Goal: Task Accomplishment & Management: Complete application form

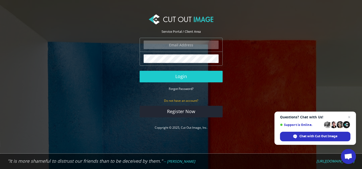
click at [170, 44] on input "email" at bounding box center [180, 44] width 75 height 9
type input "grace@milestone.inc"
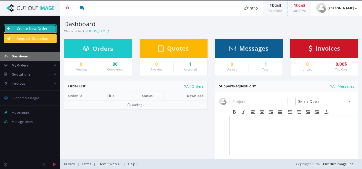
click at [45, 29] on link "Create New Order" at bounding box center [30, 28] width 53 height 9
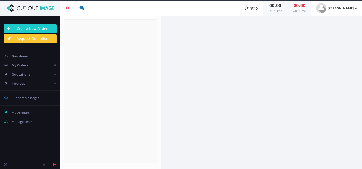
radio input "true"
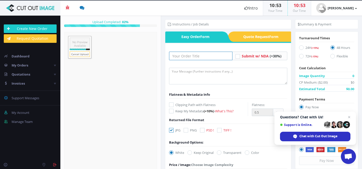
click at [190, 54] on input "text" at bounding box center [200, 56] width 63 height 9
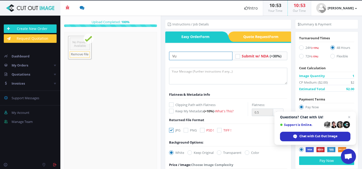
type input "V"
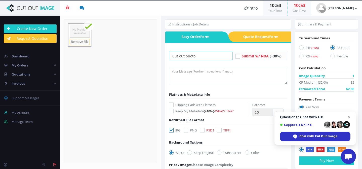
click at [205, 54] on input "Cut out photo" at bounding box center [200, 56] width 63 height 9
type input "Cut out photo and remove glare"
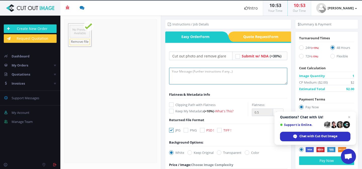
click at [204, 71] on textarea at bounding box center [228, 76] width 118 height 17
type textarea "hi! we need this photo cut out please and the glare removed from his glasses. t…"
click at [186, 128] on icon at bounding box center [185, 130] width 5 height 5
click at [186, 128] on input "PNG" at bounding box center [186, 129] width 3 height 3
checkbox input "true"
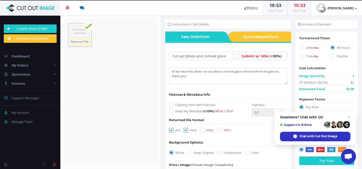
click at [173, 129] on icon at bounding box center [171, 130] width 5 height 5
click at [173, 129] on input "JPG" at bounding box center [171, 129] width 3 height 3
checkbox input "false"
click at [218, 152] on icon at bounding box center [219, 152] width 5 height 5
click at [218, 152] on input "Transparent" at bounding box center [219, 152] width 3 height 3
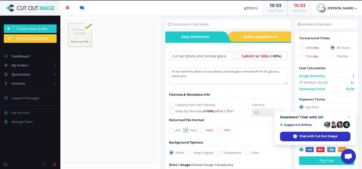
radio input "true"
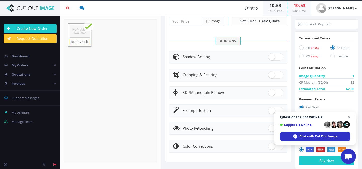
scroll to position [196, 0]
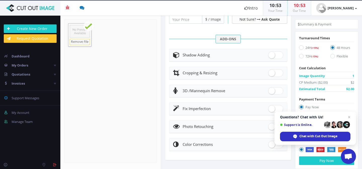
click at [272, 110] on span at bounding box center [275, 109] width 15 height 8
click at [271, 109] on input "checkbox" at bounding box center [269, 107] width 3 height 3
checkbox input "true"
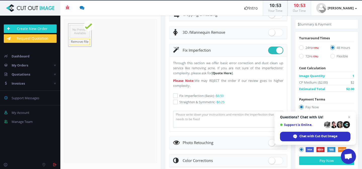
scroll to position [254, 0]
click at [230, 116] on textarea at bounding box center [228, 119] width 110 height 17
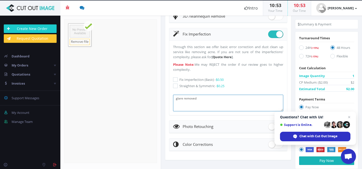
type textarea "glare removed"
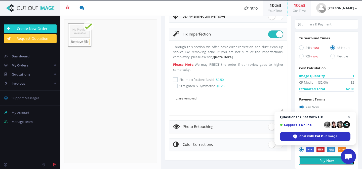
click at [311, 163] on button "Pay Now" at bounding box center [326, 160] width 55 height 9
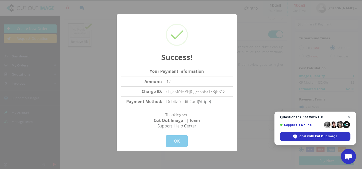
click at [173, 143] on button "OK" at bounding box center [177, 141] width 22 height 12
